Goal: Task Accomplishment & Management: Complete application form

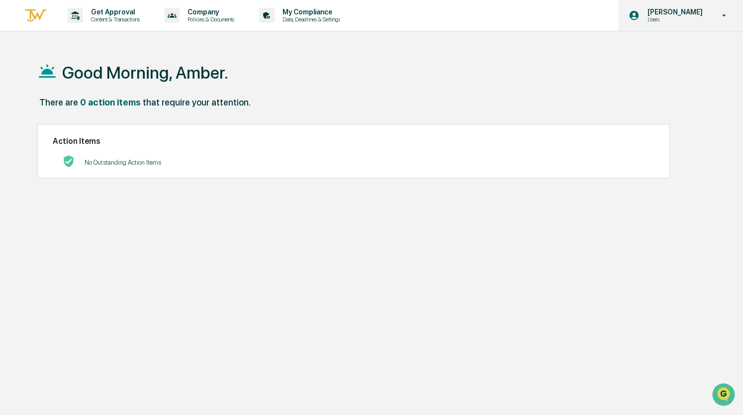
click at [728, 19] on icon at bounding box center [724, 15] width 17 height 9
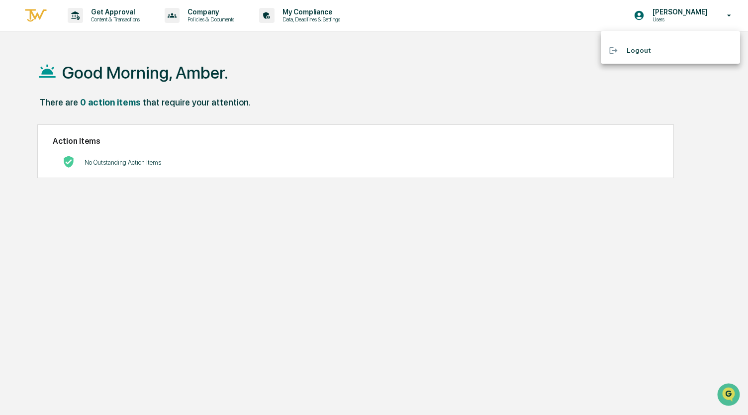
click at [503, 116] on div at bounding box center [374, 207] width 748 height 415
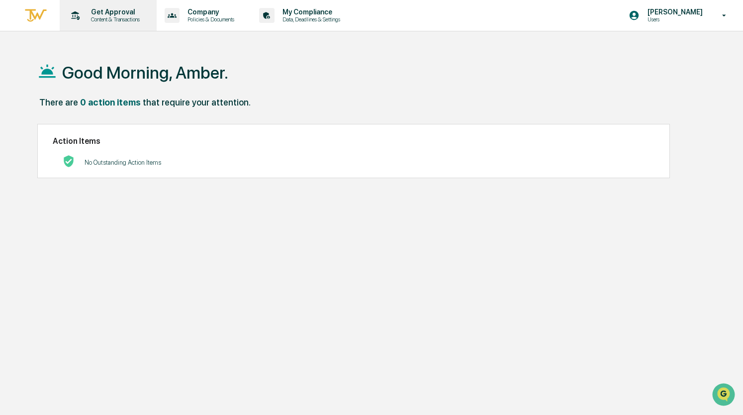
click at [118, 23] on div "Get Approval Content & Transactions" at bounding box center [107, 15] width 87 height 31
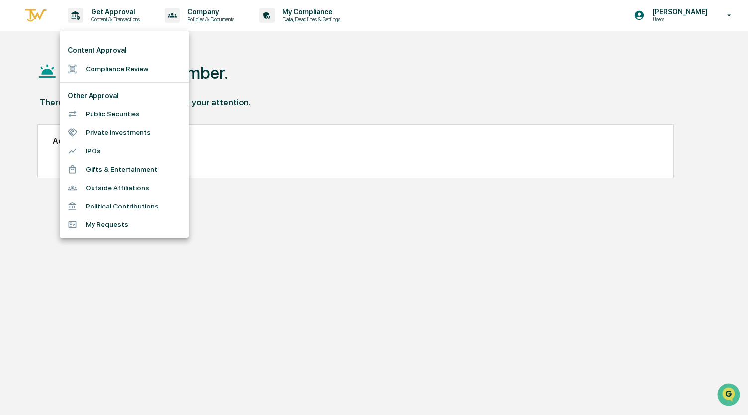
click at [97, 110] on li "Public Securities" at bounding box center [124, 114] width 129 height 18
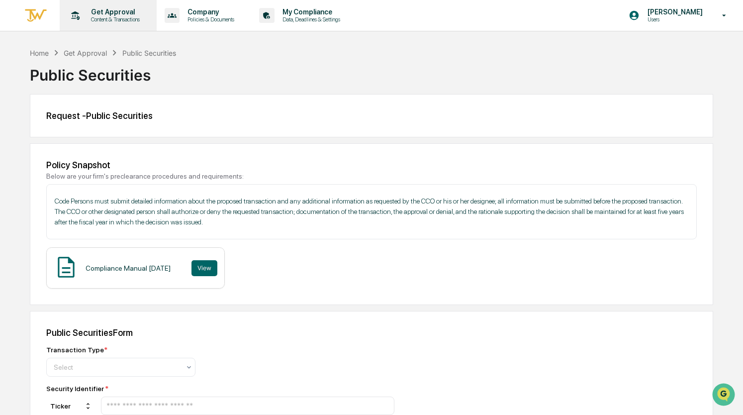
click at [107, 8] on p "Get Approval" at bounding box center [114, 12] width 62 height 8
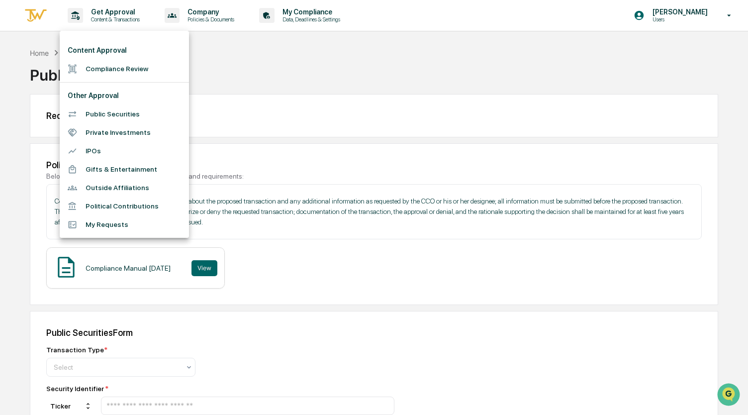
click at [117, 129] on li "Private Investments" at bounding box center [124, 132] width 129 height 18
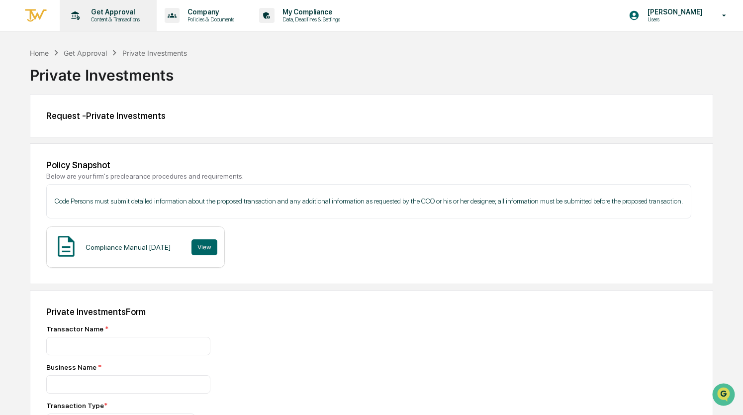
click at [99, 12] on p "Get Approval" at bounding box center [114, 12] width 62 height 8
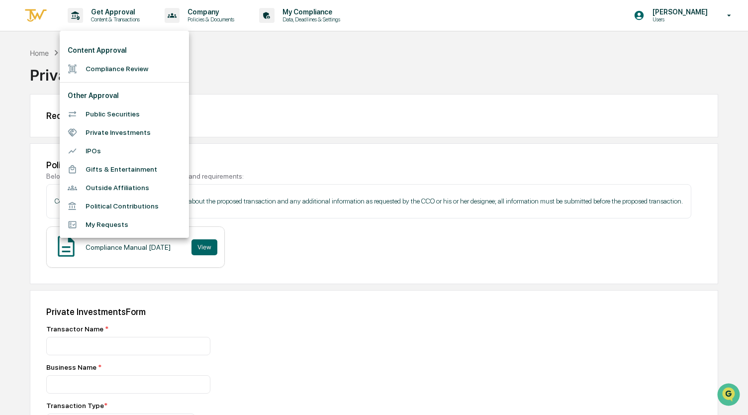
click at [324, 219] on div at bounding box center [374, 207] width 748 height 415
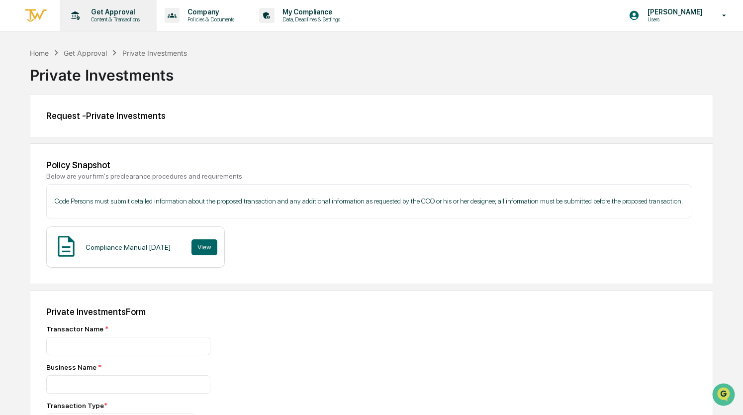
click at [105, 22] on p "Content & Transactions" at bounding box center [114, 19] width 62 height 7
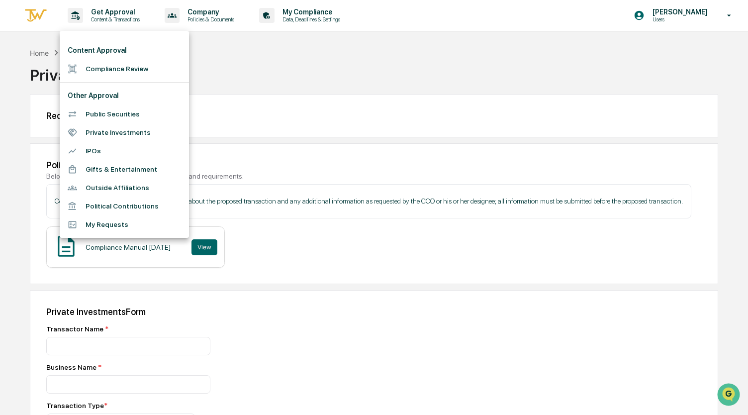
click at [109, 74] on li "Compliance Review" at bounding box center [124, 69] width 129 height 18
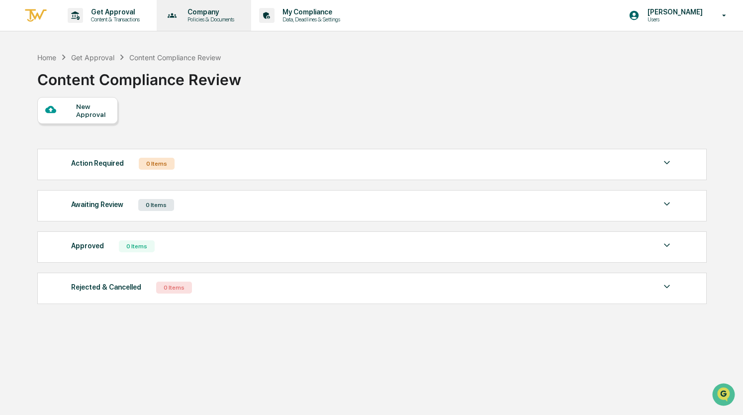
click at [180, 20] on icon at bounding box center [172, 15] width 15 height 15
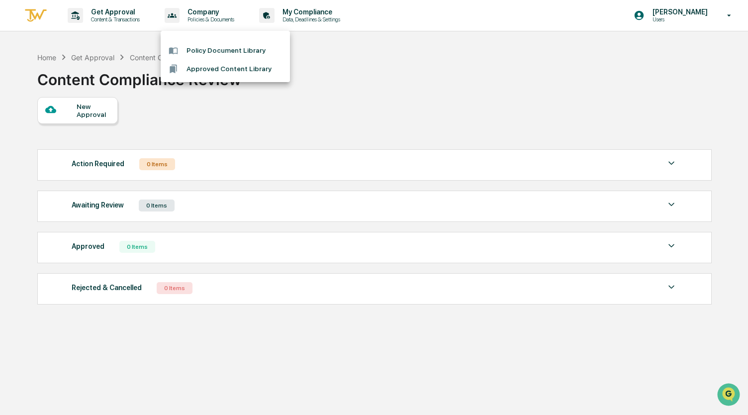
click at [300, 16] on div at bounding box center [374, 207] width 748 height 415
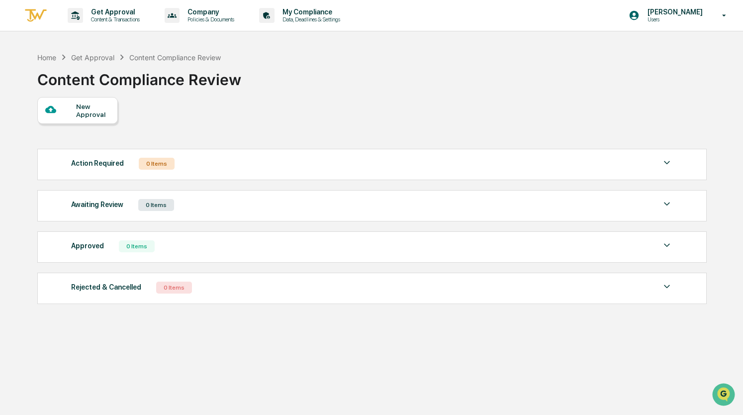
click at [300, 16] on p "Data, Deadlines & Settings" at bounding box center [310, 19] width 71 height 7
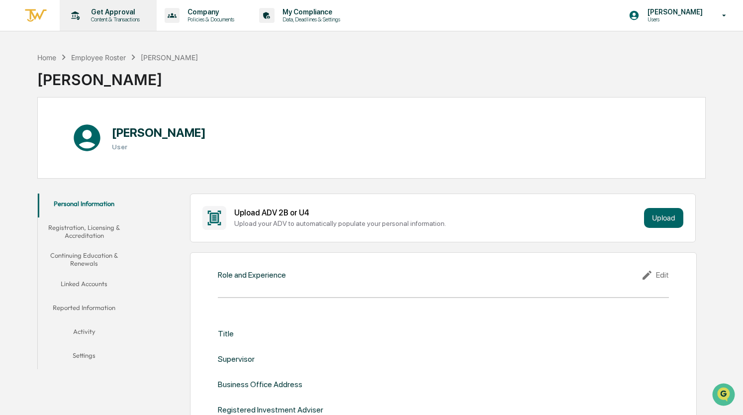
click at [92, 24] on div "Get Approval Content & Transactions" at bounding box center [107, 15] width 87 height 31
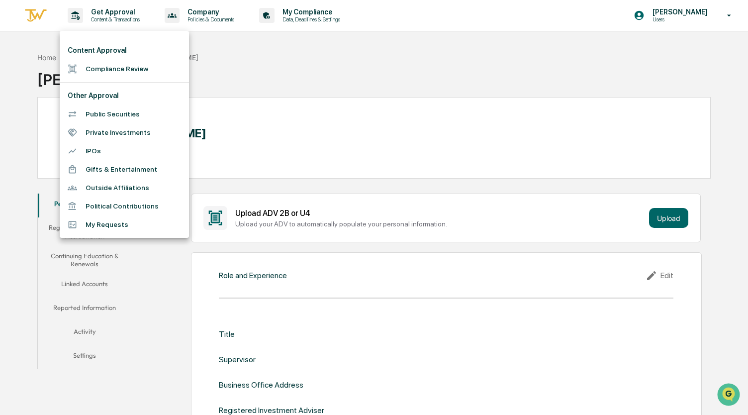
click at [108, 110] on li "Public Securities" at bounding box center [124, 114] width 129 height 18
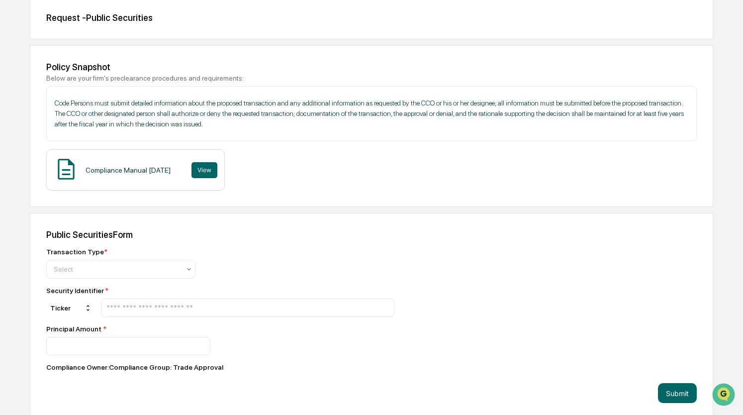
scroll to position [105, 0]
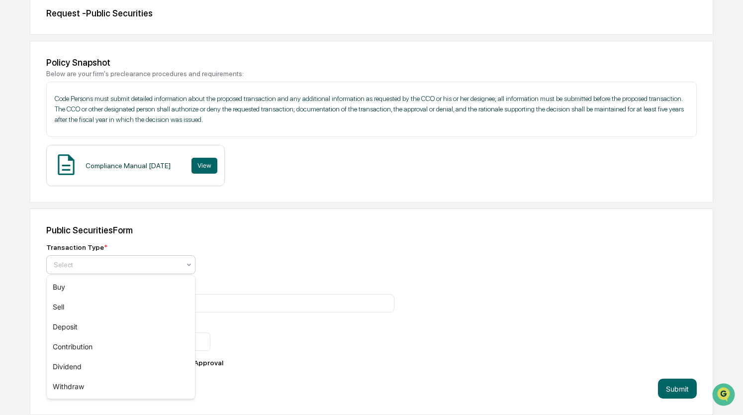
click at [168, 272] on div "Select" at bounding box center [120, 264] width 149 height 19
click at [281, 275] on div "Transaction Type * 6 results available. Use Up and Down to choose options, pres…" at bounding box center [220, 306] width 348 height 127
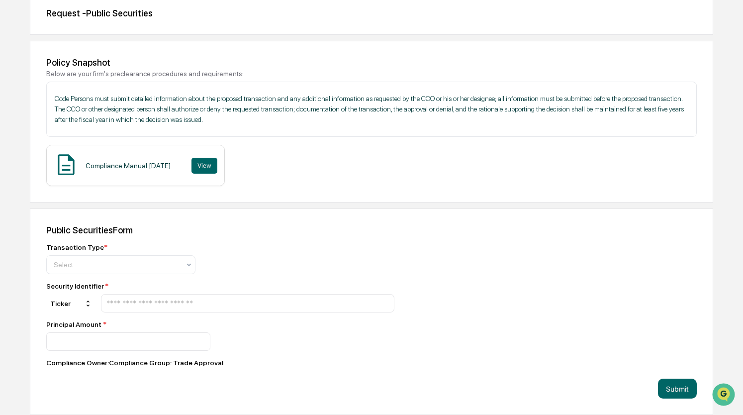
scroll to position [0, 0]
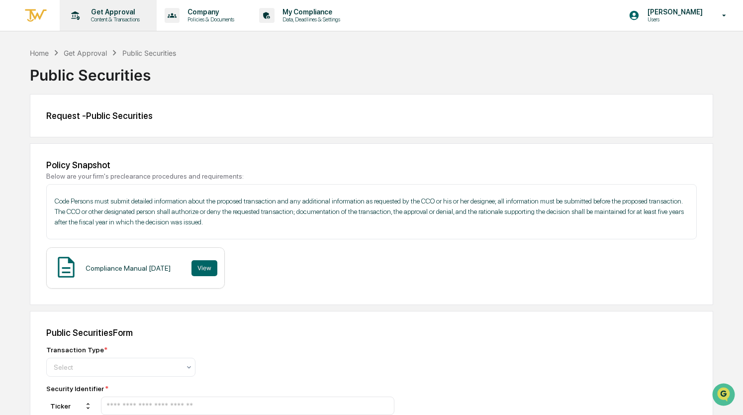
click at [108, 23] on div "Get Approval Content & Transactions" at bounding box center [107, 15] width 87 height 31
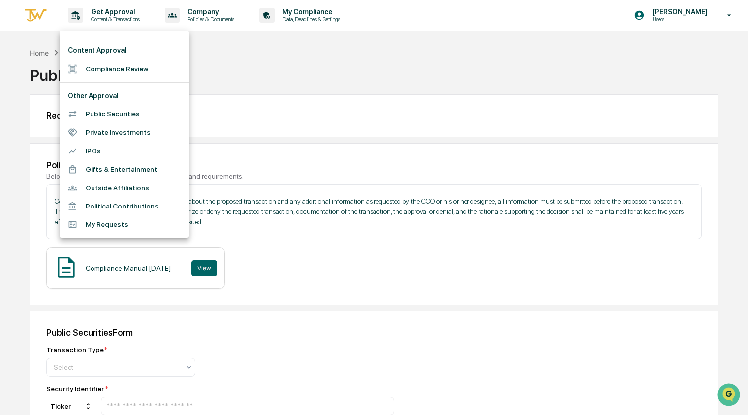
click at [109, 131] on li "Private Investments" at bounding box center [124, 132] width 129 height 18
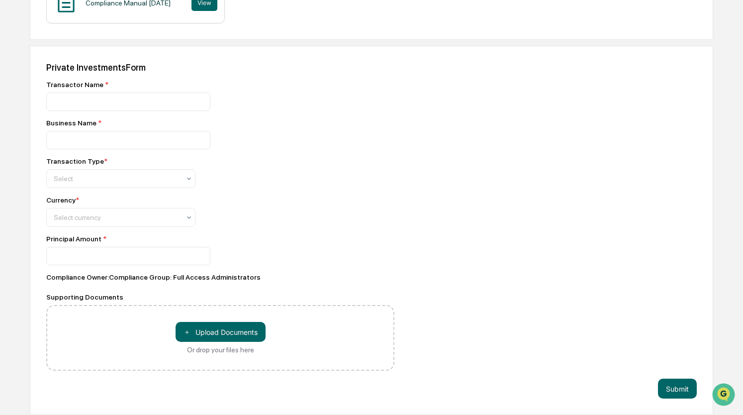
scroll to position [258, 0]
click at [168, 228] on div "Transactor Name * Business Name * Transaction Type * Select Currency * Select c…" at bounding box center [220, 226] width 348 height 290
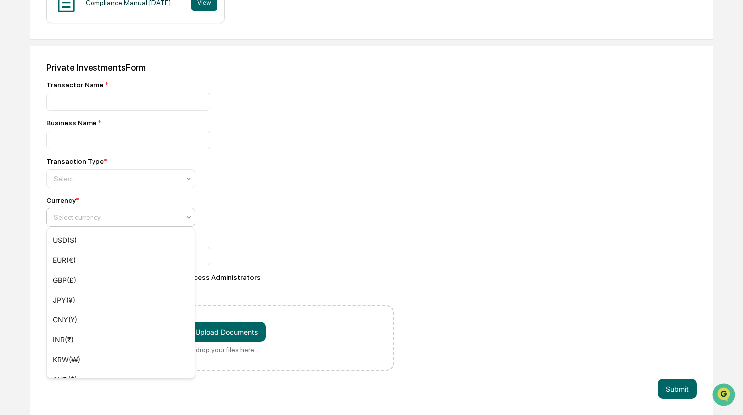
click at [165, 221] on div at bounding box center [117, 217] width 126 height 10
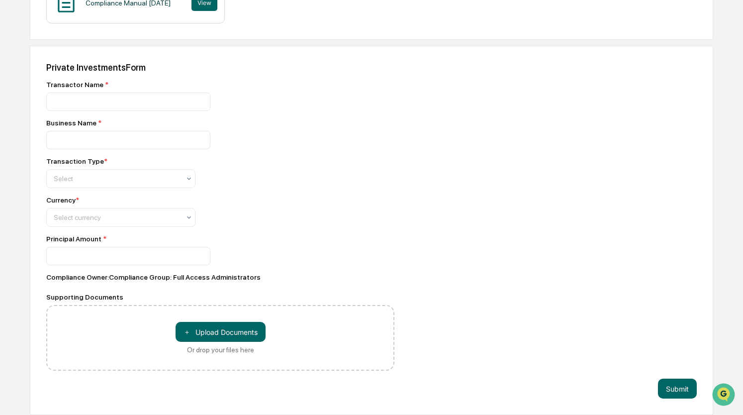
click at [282, 250] on div at bounding box center [220, 256] width 348 height 18
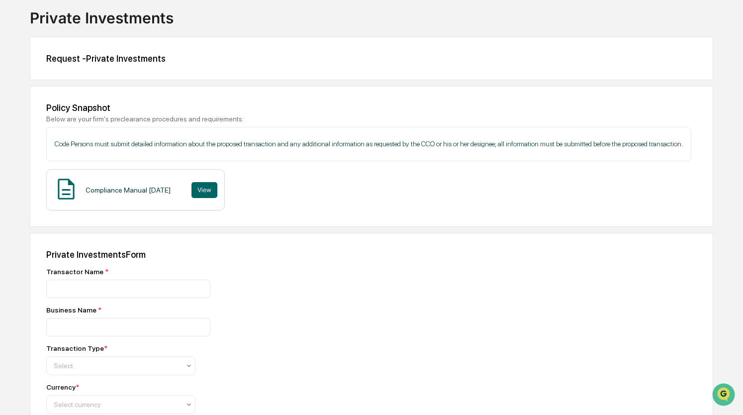
scroll to position [0, 0]
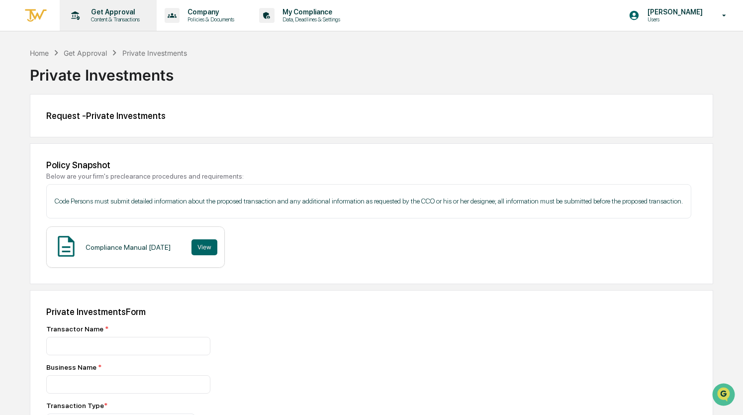
click at [109, 5] on div "Get Approval Content & Transactions" at bounding box center [107, 15] width 87 height 31
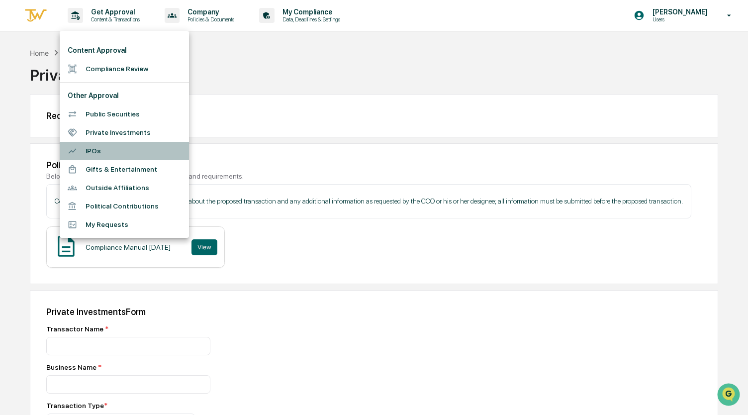
click at [81, 154] on div at bounding box center [77, 150] width 18 height 9
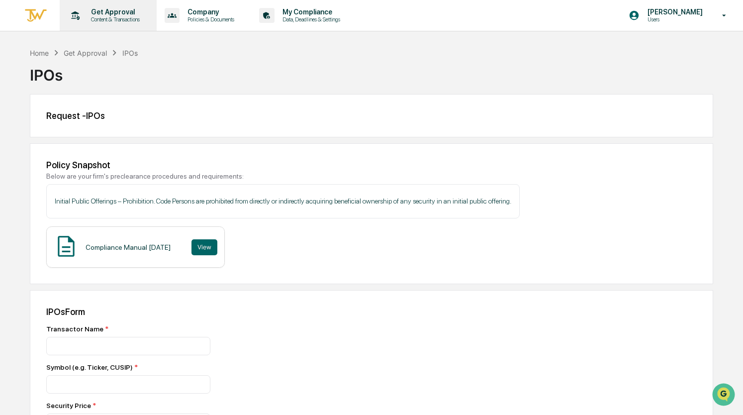
click at [105, 22] on p "Content & Transactions" at bounding box center [114, 19] width 62 height 7
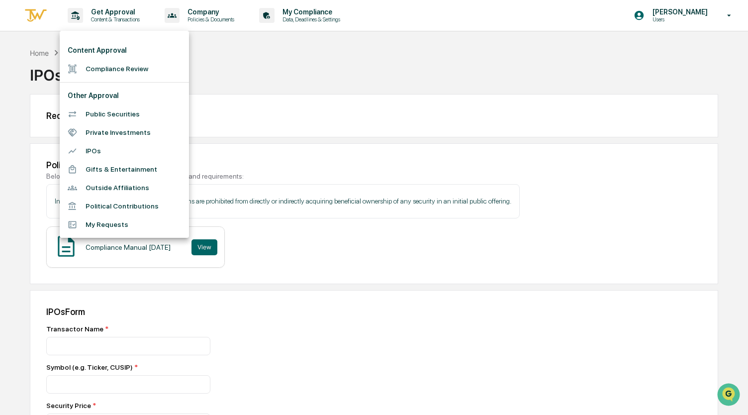
click at [279, 117] on div at bounding box center [374, 207] width 748 height 415
